Goal: Register for event/course

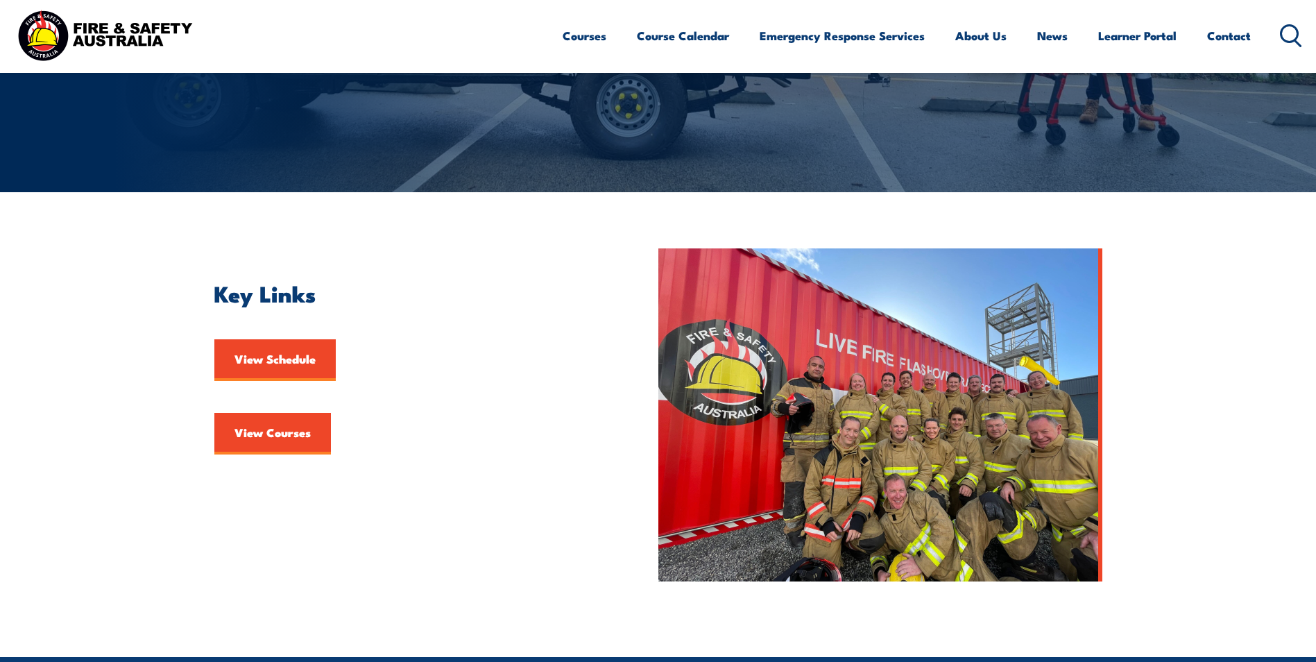
scroll to position [208, 0]
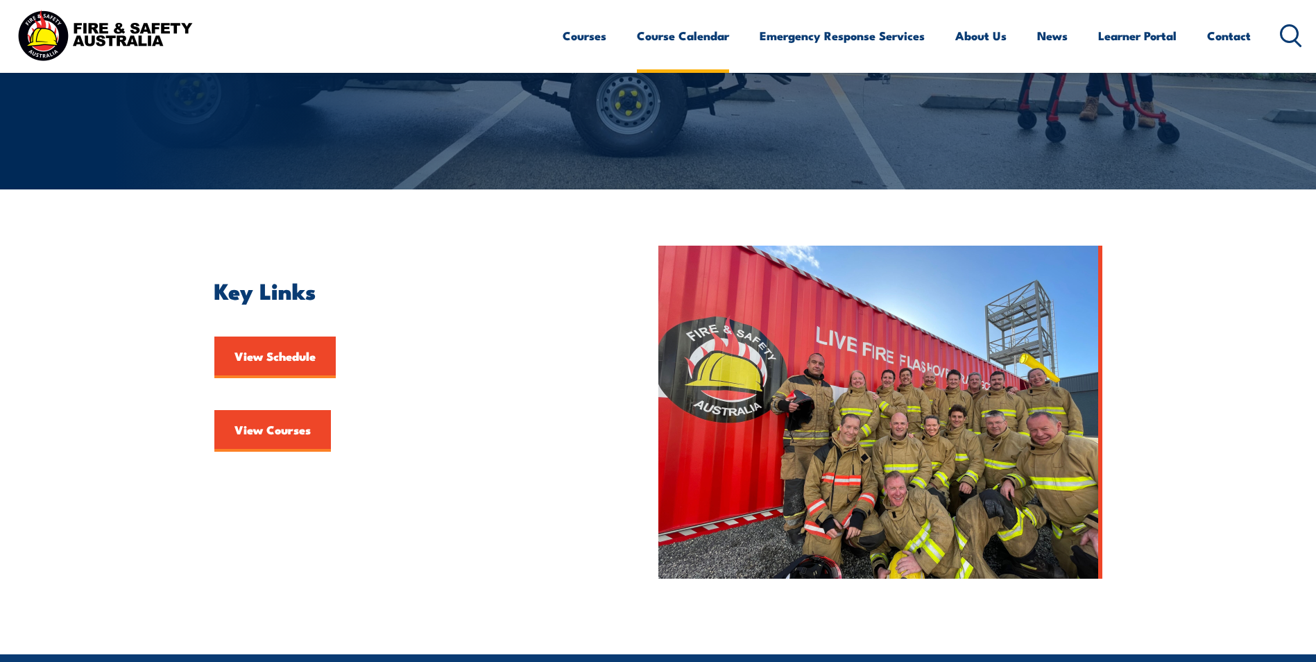
click at [670, 35] on link "Course Calendar" at bounding box center [683, 35] width 92 height 37
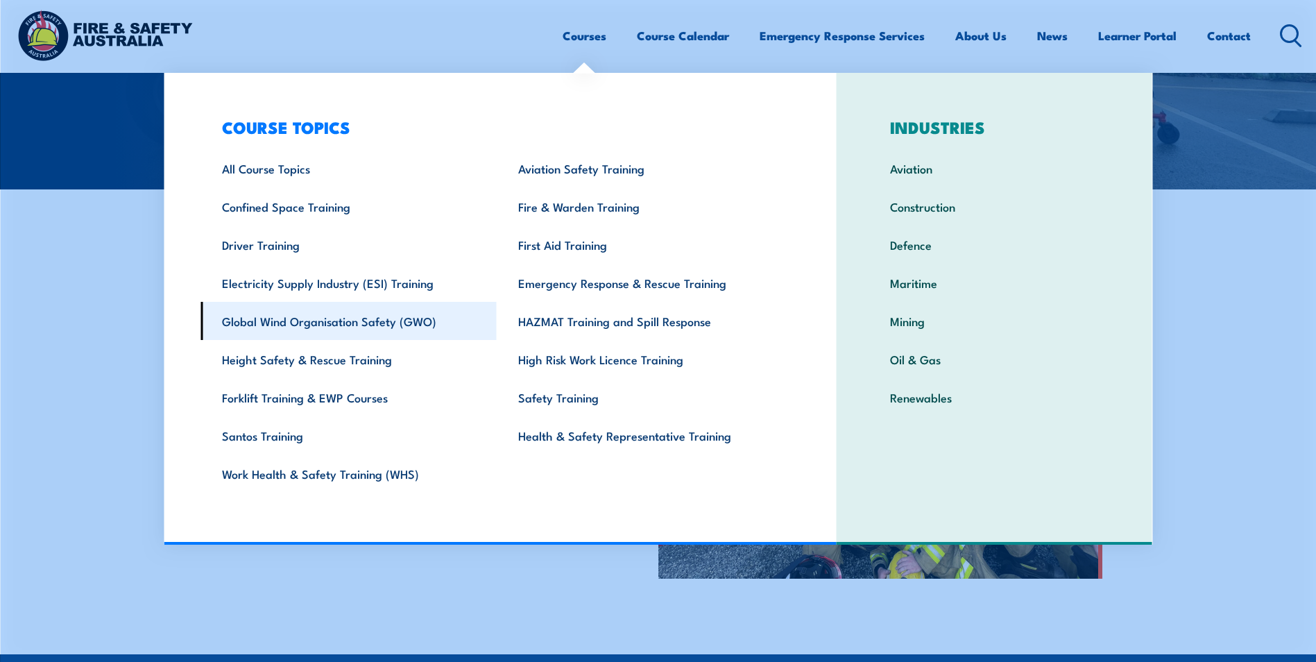
click at [392, 323] on link "Global Wind Organisation Safety (GWO)" at bounding box center [349, 321] width 296 height 38
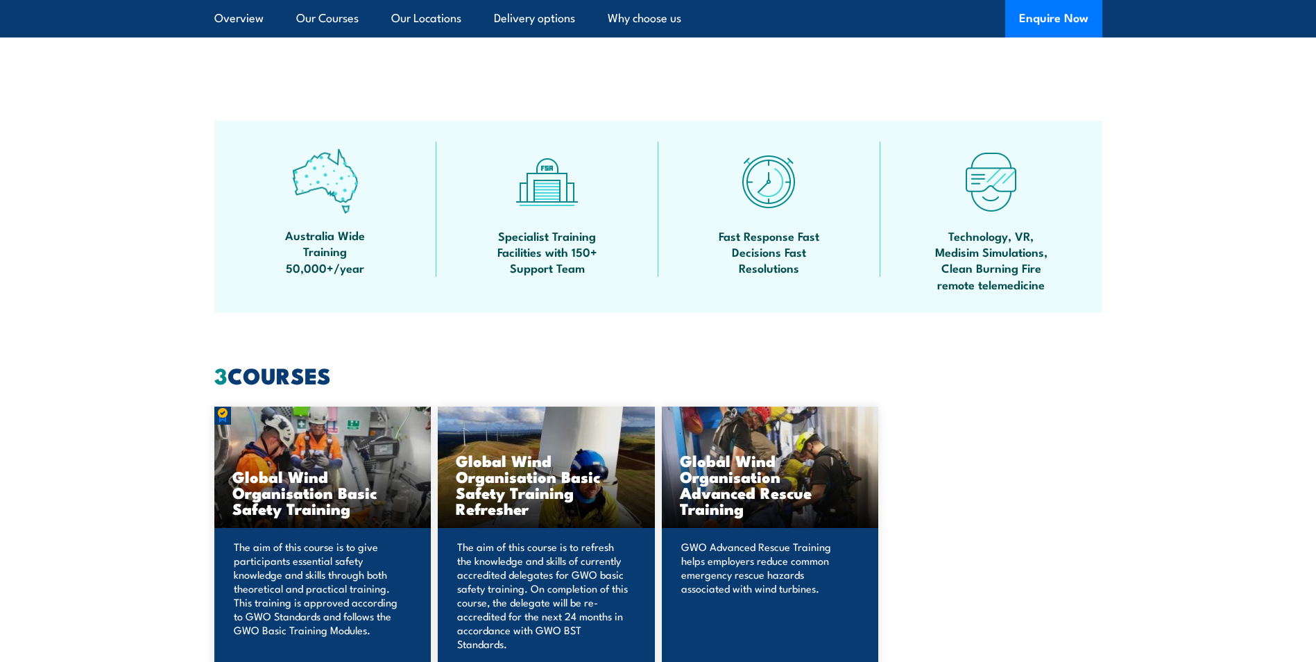
scroll to position [1180, 0]
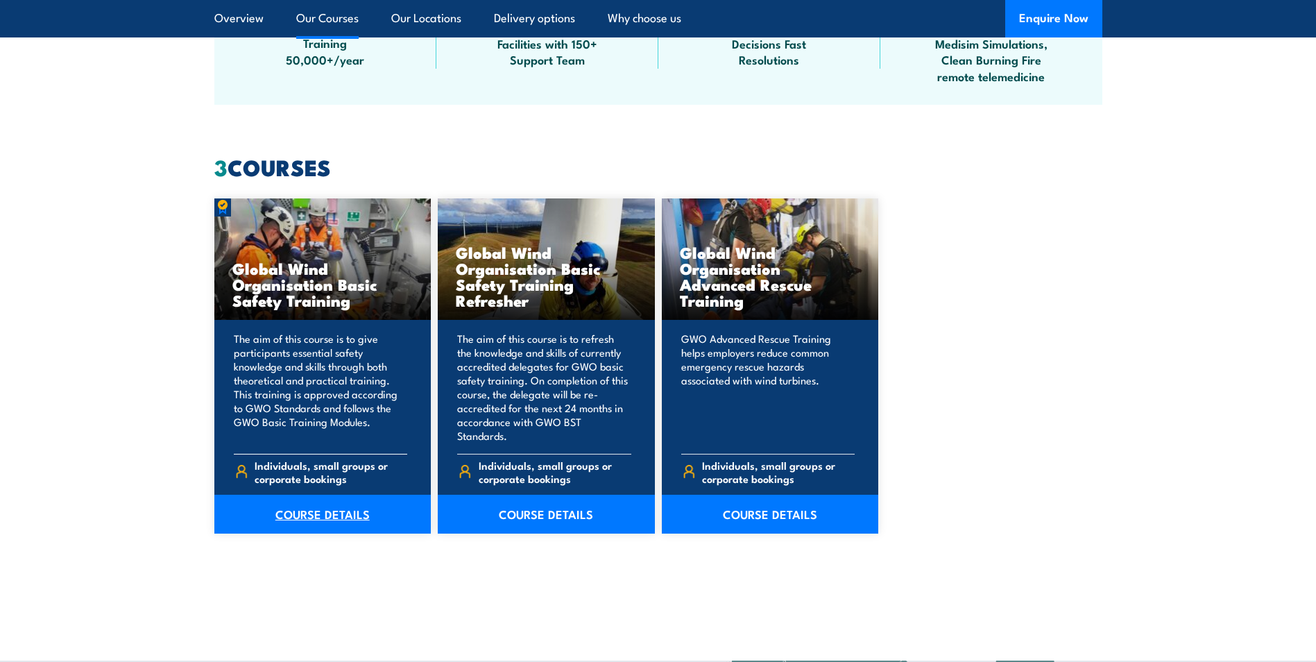
click at [338, 497] on link "COURSE DETAILS" at bounding box center [322, 514] width 217 height 39
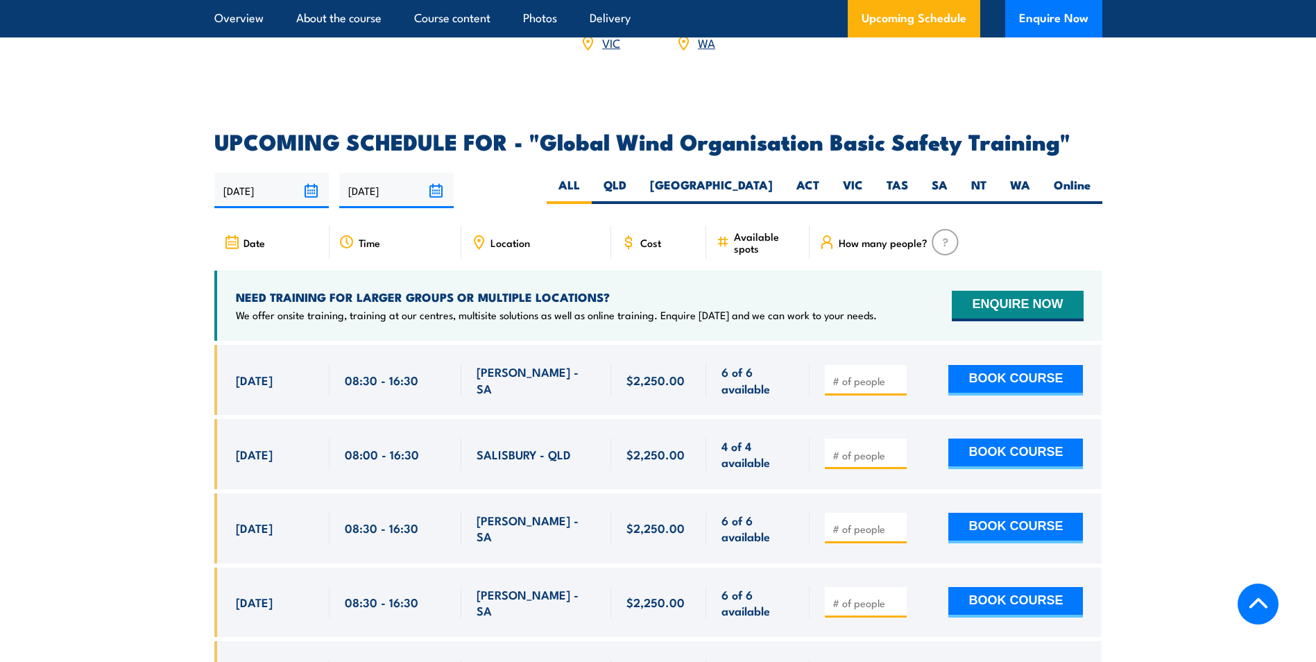
scroll to position [2151, 0]
